Goal: Use online tool/utility

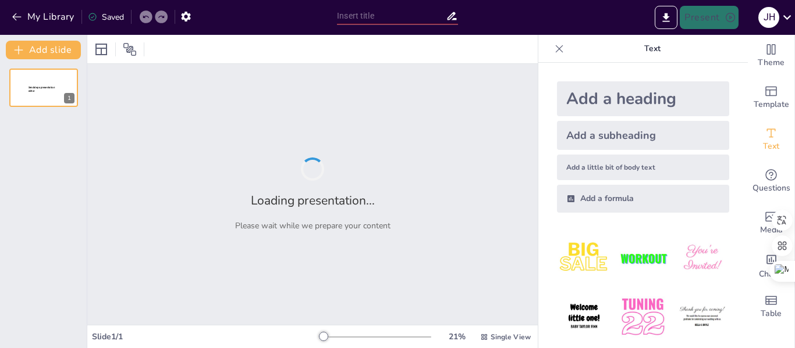
type input "Integración de Tecnologías de la Información y Pensamiento Crítico en la Formac…"
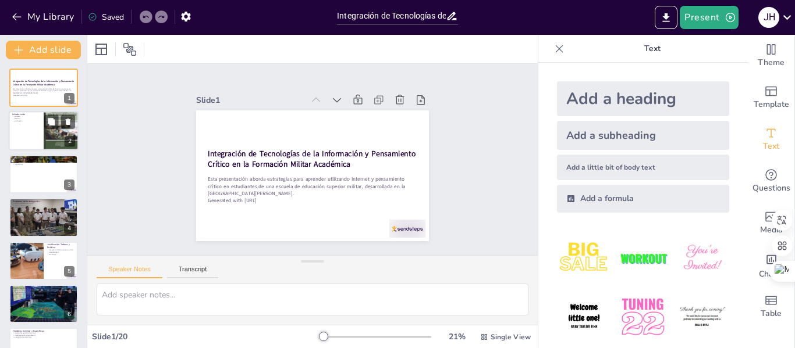
click at [49, 129] on div at bounding box center [61, 130] width 35 height 49
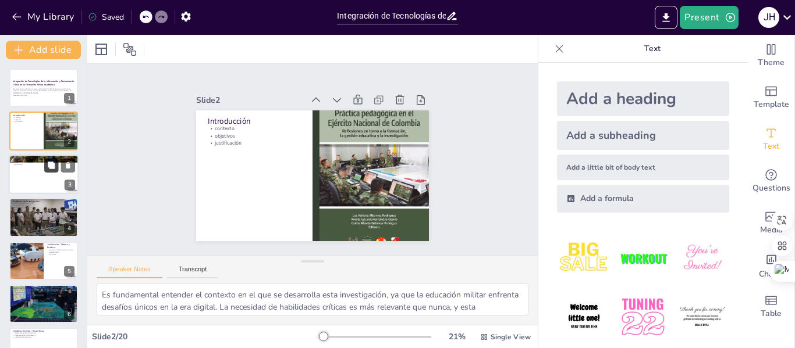
click at [55, 172] on button at bounding box center [51, 165] width 14 height 14
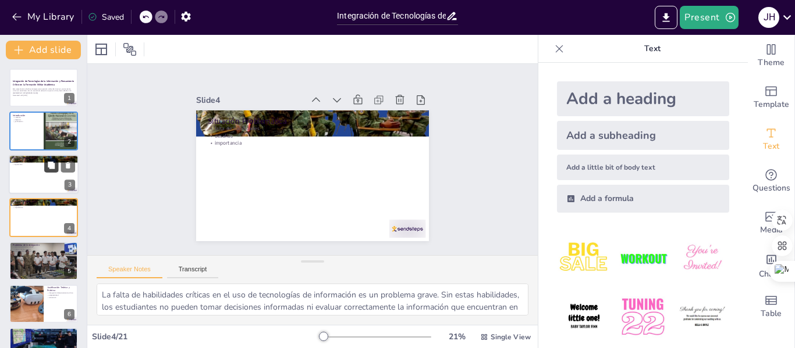
scroll to position [14, 0]
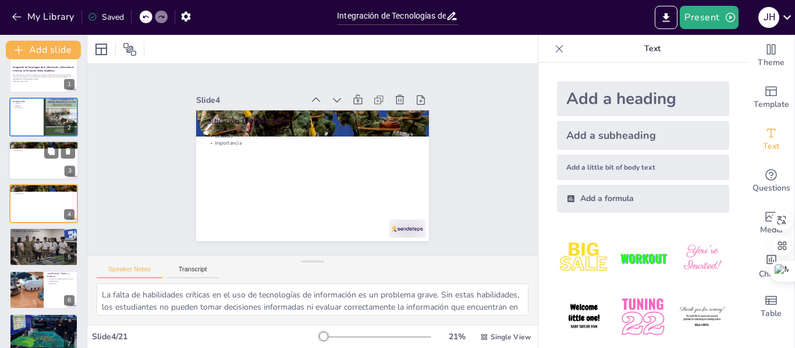
click at [40, 160] on div at bounding box center [44, 161] width 70 height 40
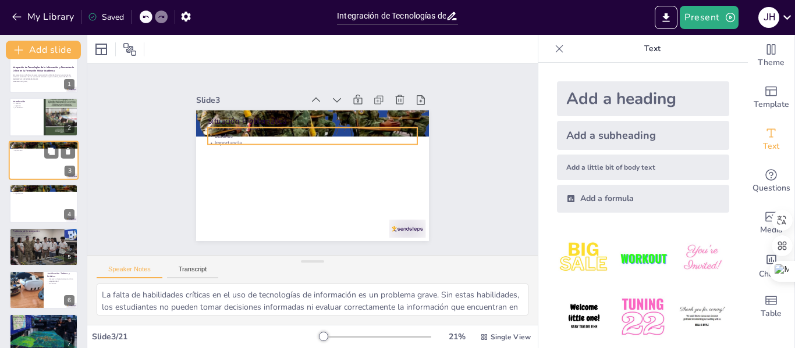
scroll to position [0, 0]
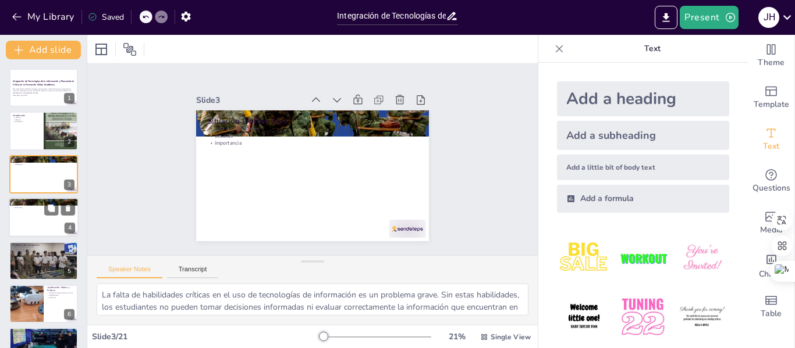
click at [34, 218] on div at bounding box center [44, 218] width 70 height 40
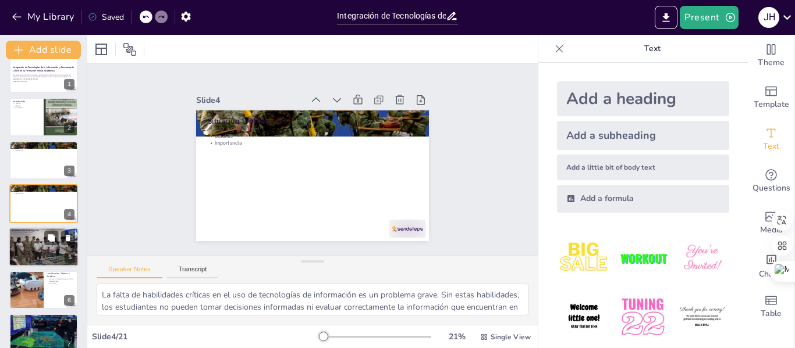
click at [34, 245] on div at bounding box center [44, 247] width 76 height 40
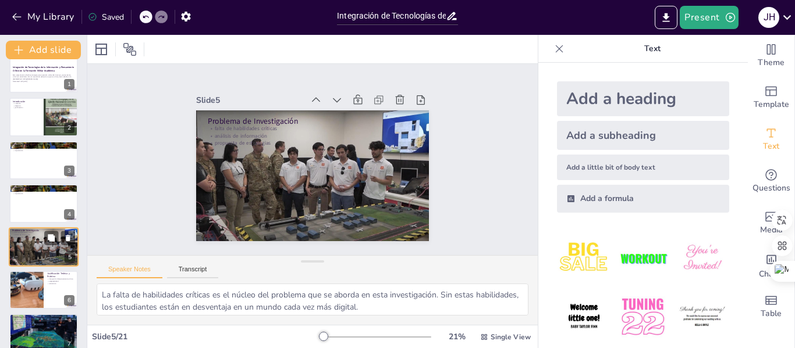
scroll to position [57, 0]
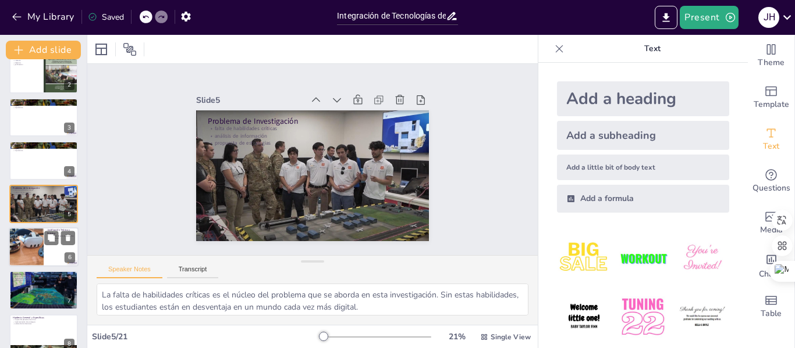
click at [31, 250] on div at bounding box center [26, 247] width 70 height 40
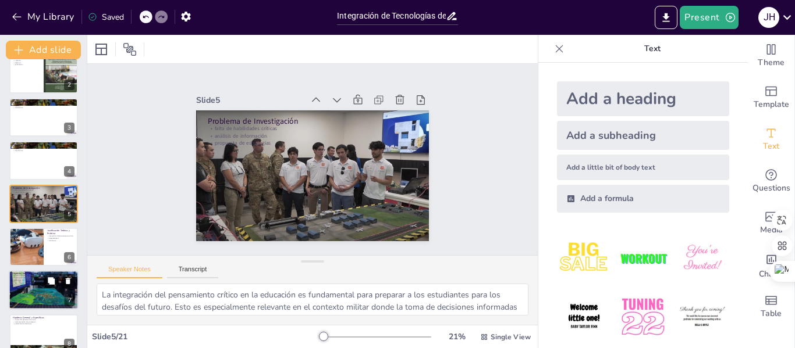
scroll to position [101, 0]
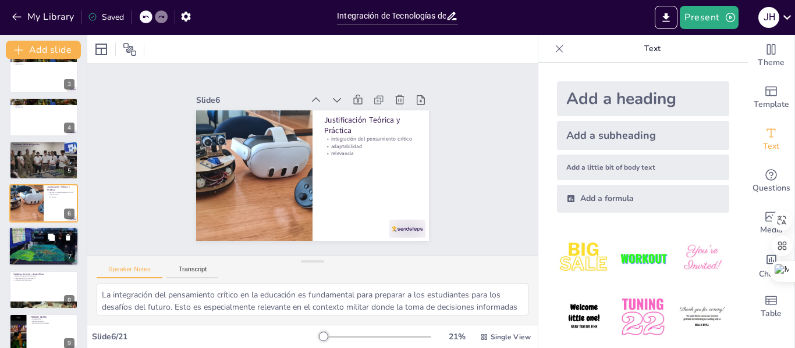
click at [31, 249] on div at bounding box center [44, 247] width 70 height 45
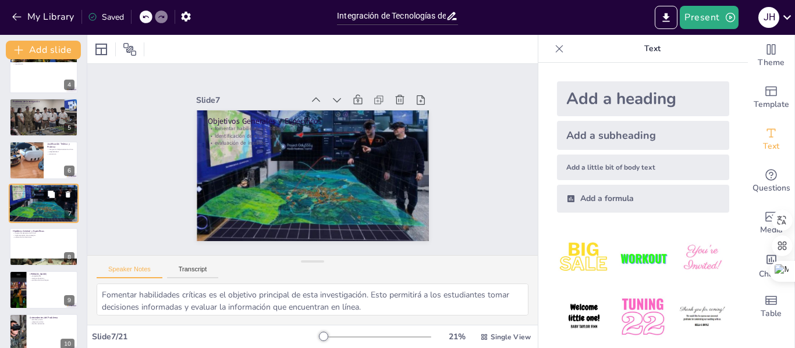
click at [31, 249] on div at bounding box center [43, 247] width 69 height 38
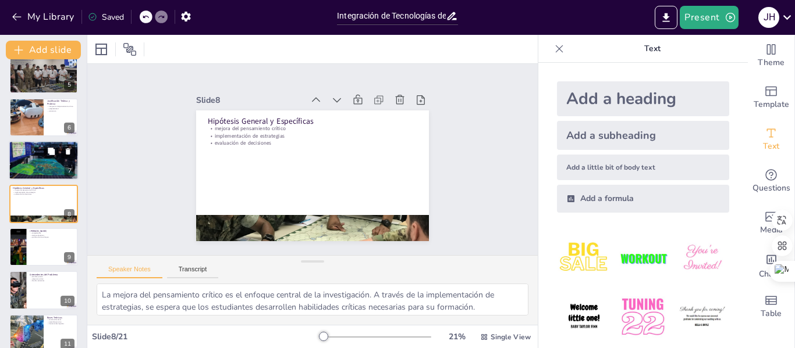
click at [31, 249] on div at bounding box center [43, 247] width 69 height 38
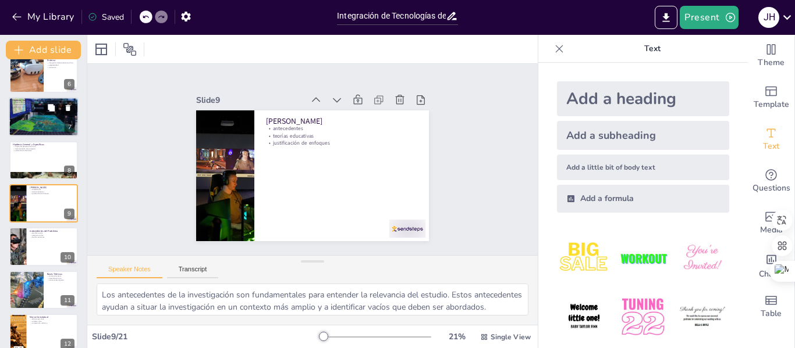
click at [31, 249] on div at bounding box center [43, 246] width 69 height 38
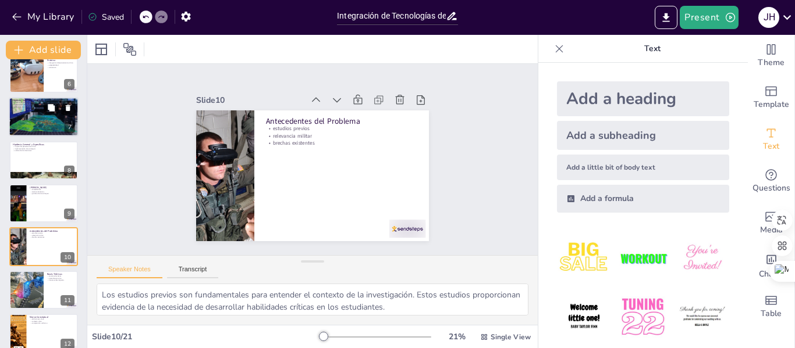
scroll to position [273, 0]
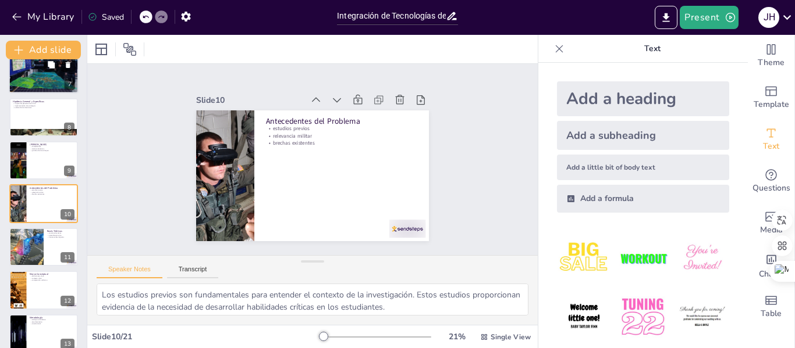
click at [31, 249] on div at bounding box center [26, 247] width 69 height 38
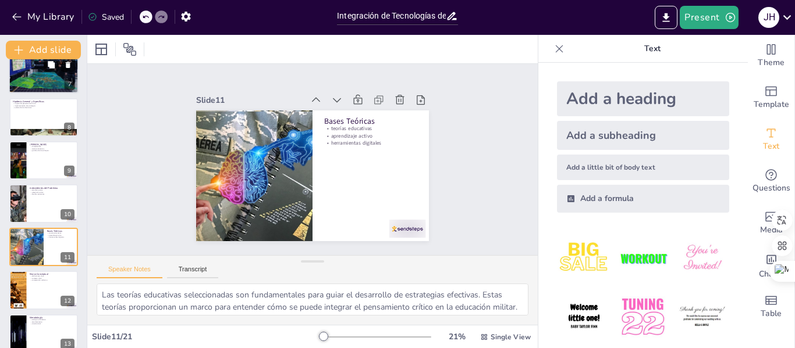
scroll to position [316, 0]
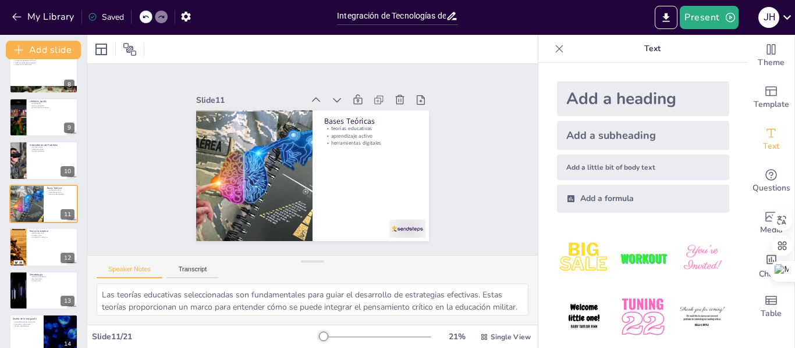
click at [31, 249] on div at bounding box center [43, 247] width 69 height 38
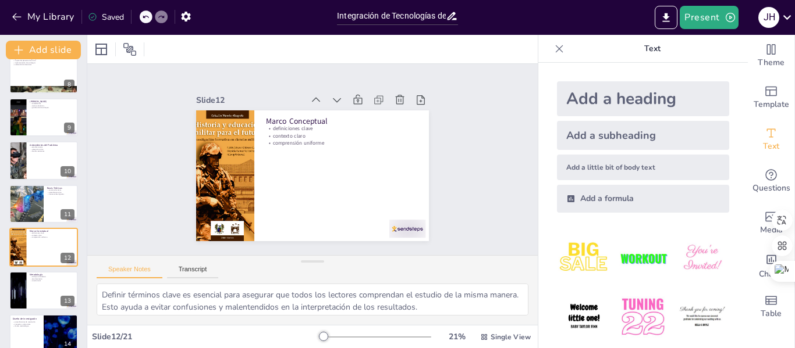
scroll to position [360, 0]
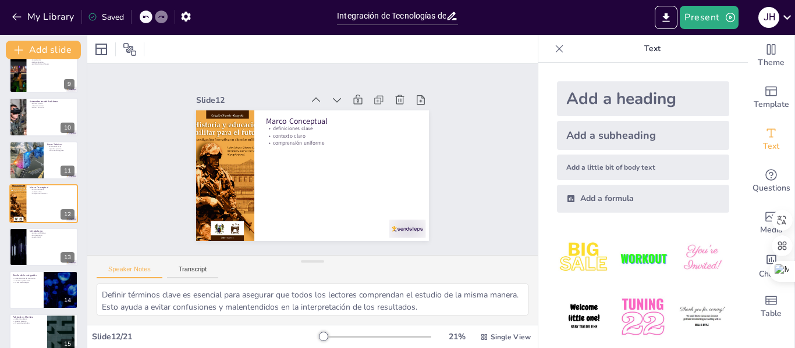
click at [31, 249] on div at bounding box center [43, 247] width 69 height 38
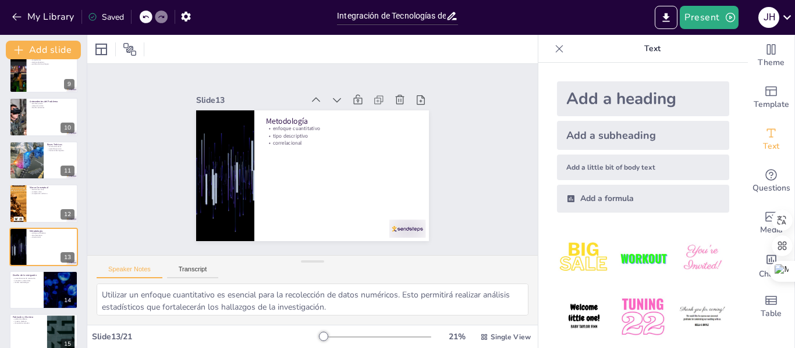
scroll to position [403, 0]
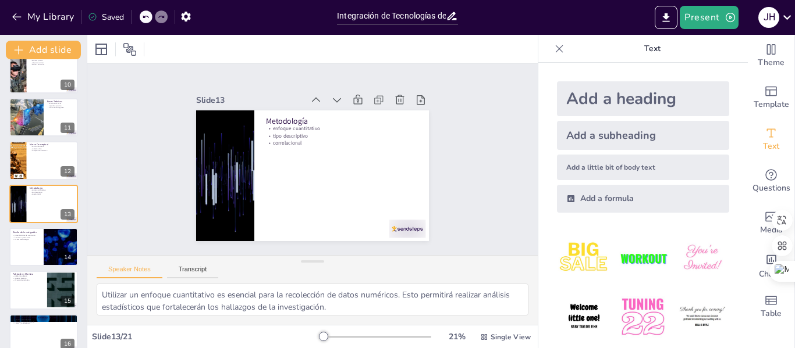
click at [31, 249] on div at bounding box center [43, 247] width 69 height 38
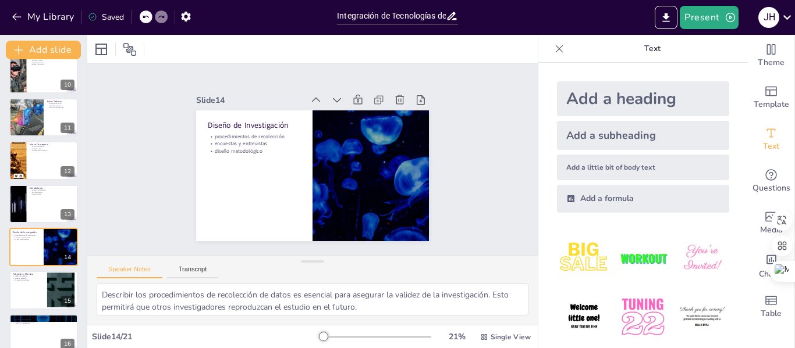
scroll to position [447, 0]
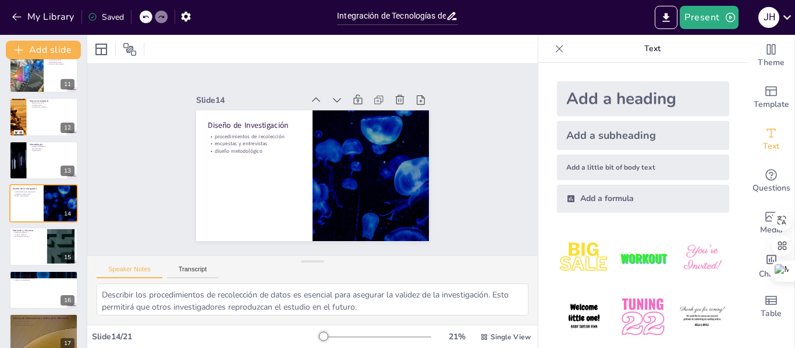
click at [31, 249] on div at bounding box center [43, 246] width 69 height 38
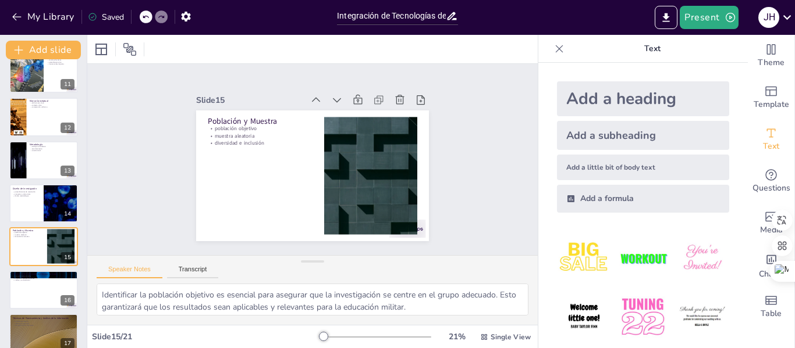
scroll to position [490, 0]
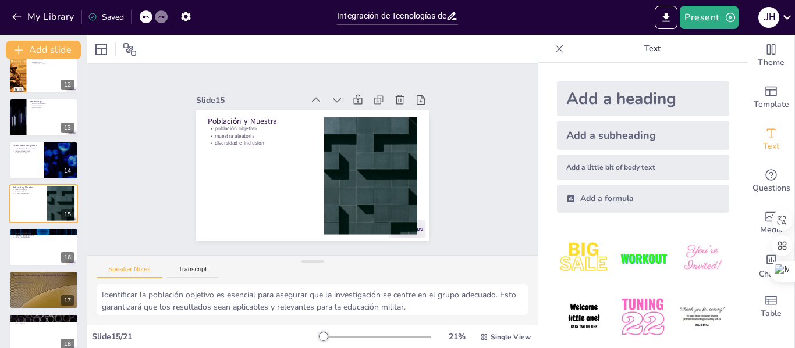
click at [31, 249] on div at bounding box center [43, 247] width 69 height 38
type textarea "Las encuestas estructuradas son una herramienta efectiva para recopilar datos d…"
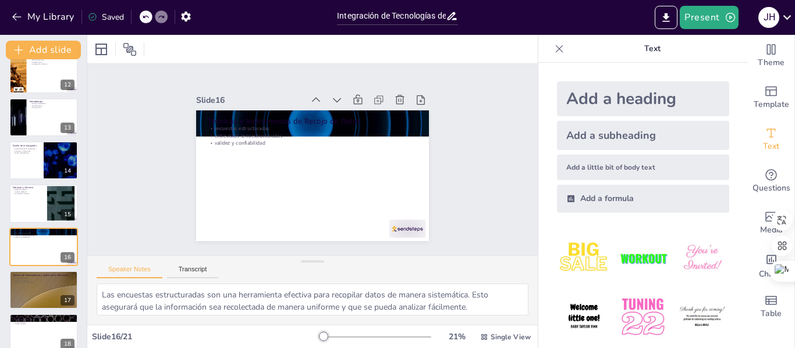
scroll to position [533, 0]
